Goal: Transaction & Acquisition: Purchase product/service

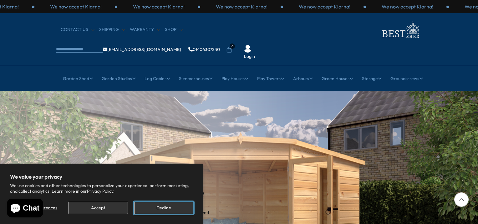
click at [166, 207] on button "Decline" at bounding box center [163, 208] width 59 height 12
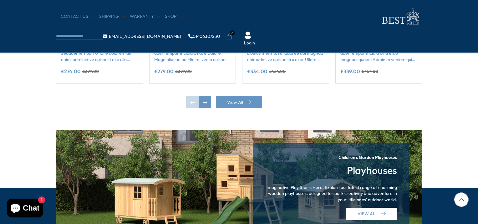
scroll to position [626, 0]
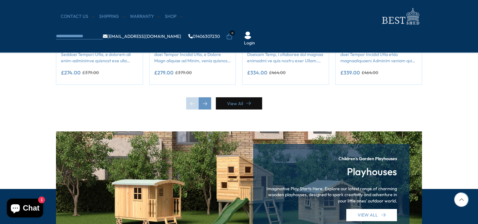
click at [238, 103] on link "View All" at bounding box center [239, 103] width 46 height 12
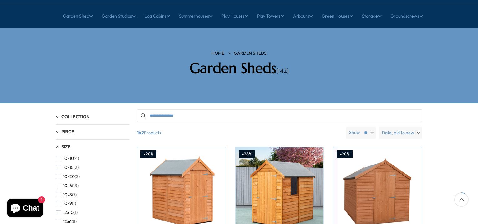
click at [58, 183] on span "button" at bounding box center [58, 185] width 5 height 5
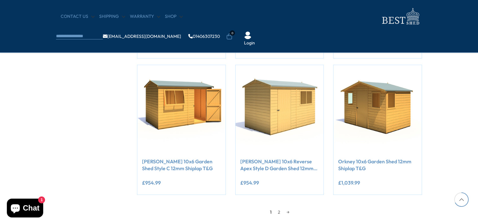
scroll to position [532, 0]
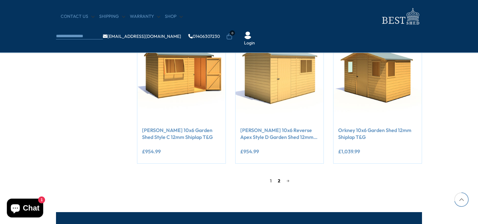
click at [278, 180] on link "2" at bounding box center [279, 180] width 9 height 9
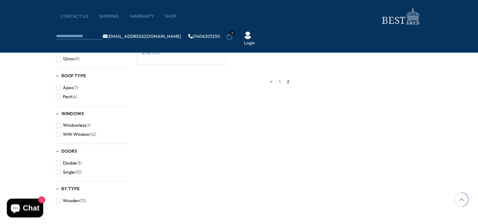
scroll to position [213, 0]
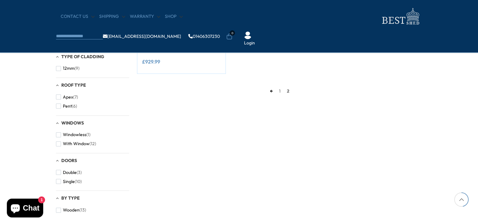
click at [270, 91] on link "←" at bounding box center [271, 90] width 9 height 9
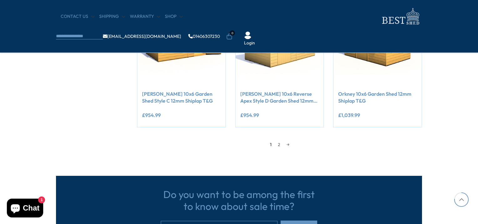
scroll to position [588, 0]
